Goal: Task Accomplishment & Management: Manage account settings

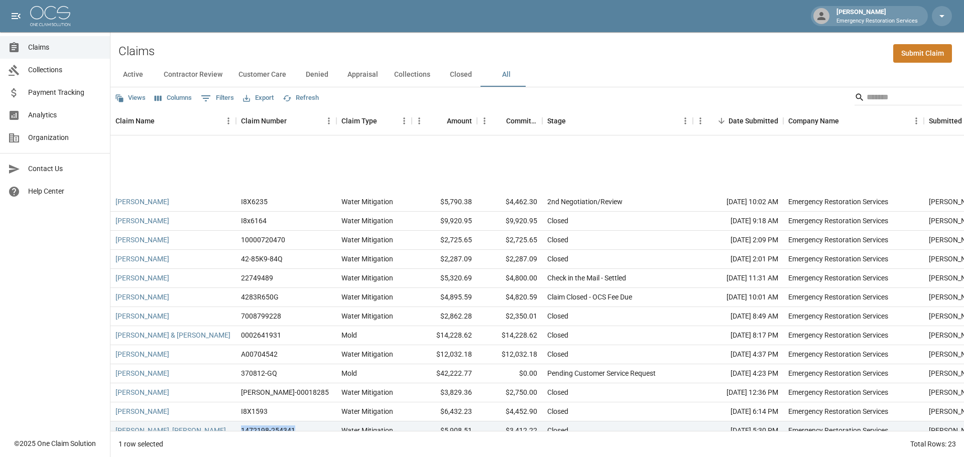
scroll to position [100, 0]
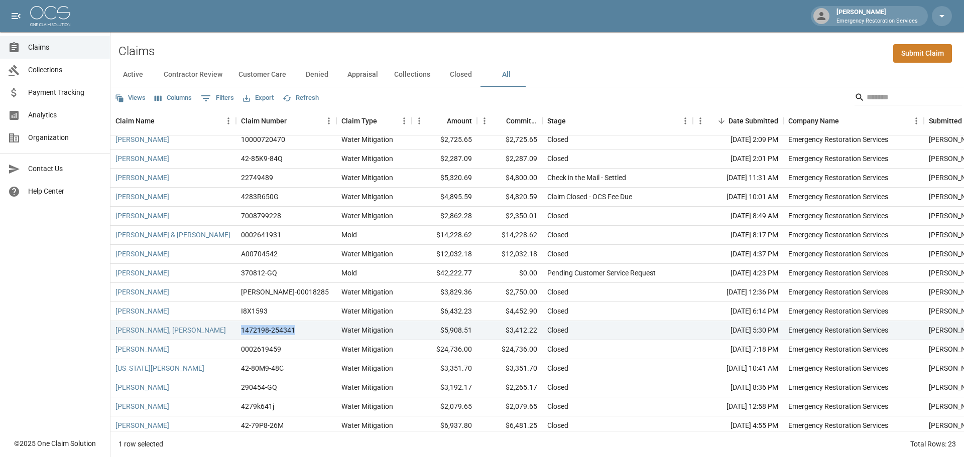
click at [55, 16] on img at bounding box center [50, 16] width 40 height 20
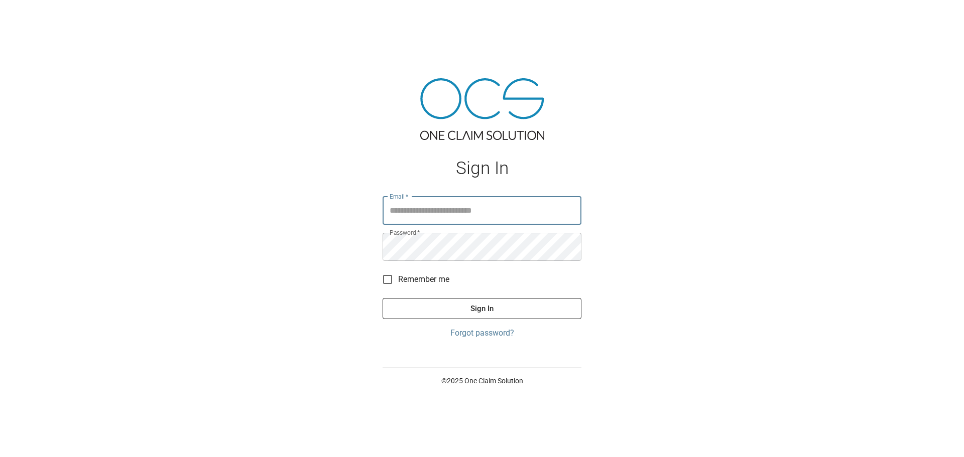
type input "**********"
click at [523, 302] on button "Sign In" at bounding box center [482, 308] width 199 height 21
